Goal: Task Accomplishment & Management: Manage account settings

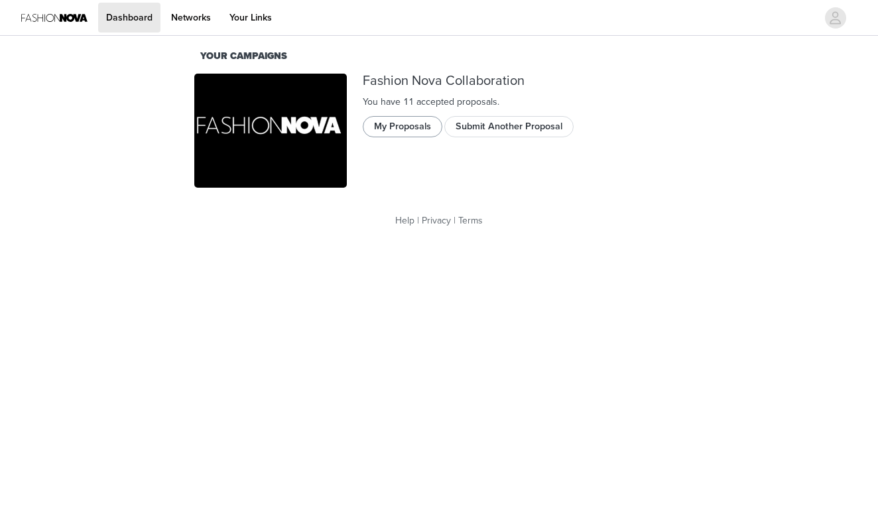
click at [407, 121] on button "My Proposals" at bounding box center [403, 126] width 80 height 21
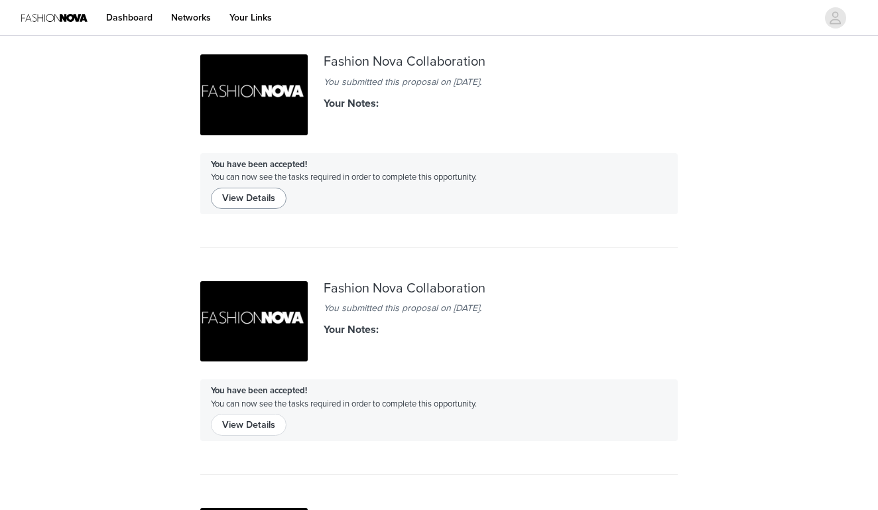
click at [244, 200] on button "View Details" at bounding box center [249, 198] width 76 height 21
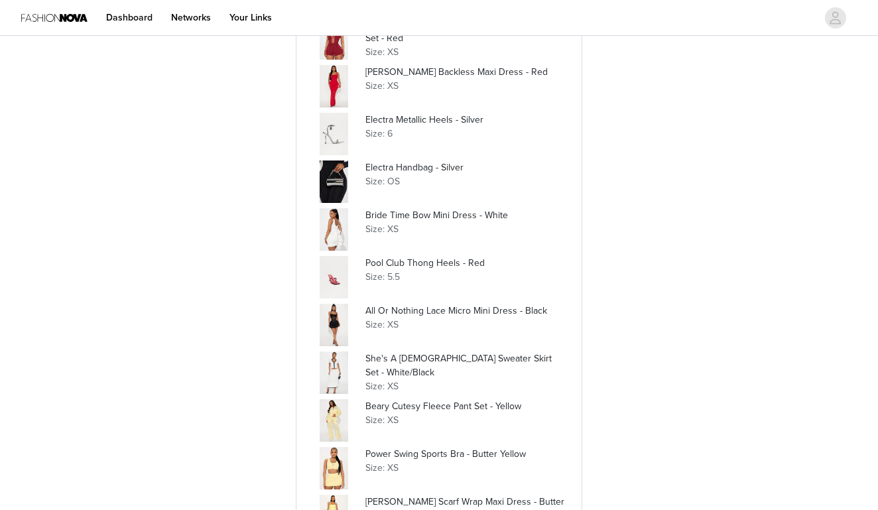
scroll to position [393, 0]
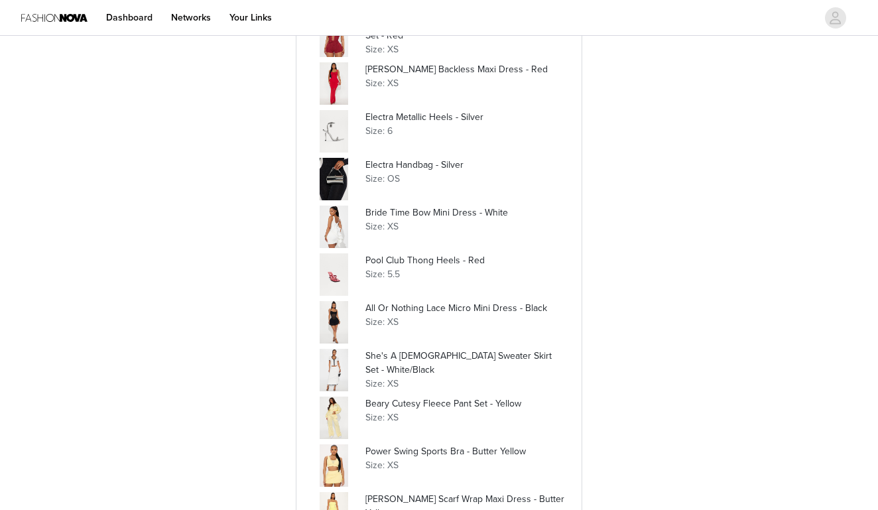
click at [334, 377] on div at bounding box center [333, 370] width 42 height 42
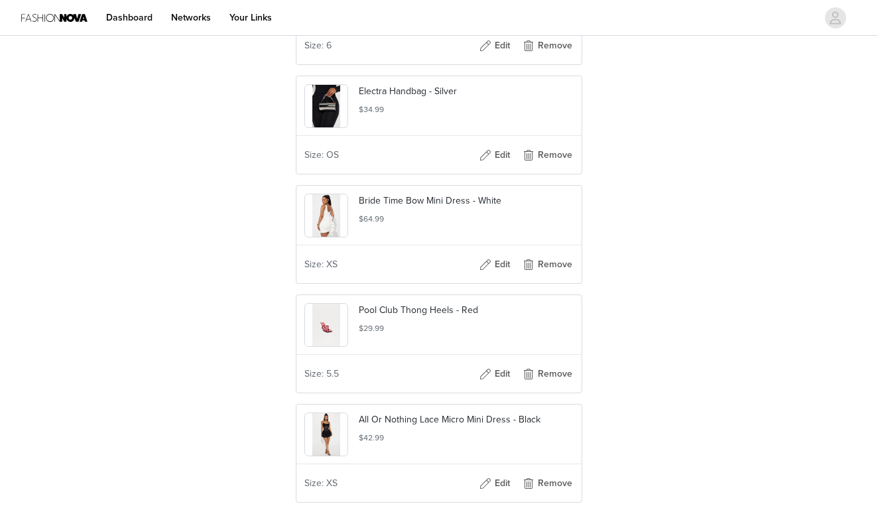
scroll to position [690, 0]
click at [317, 346] on img at bounding box center [326, 324] width 29 height 42
